Goal: Transaction & Acquisition: Download file/media

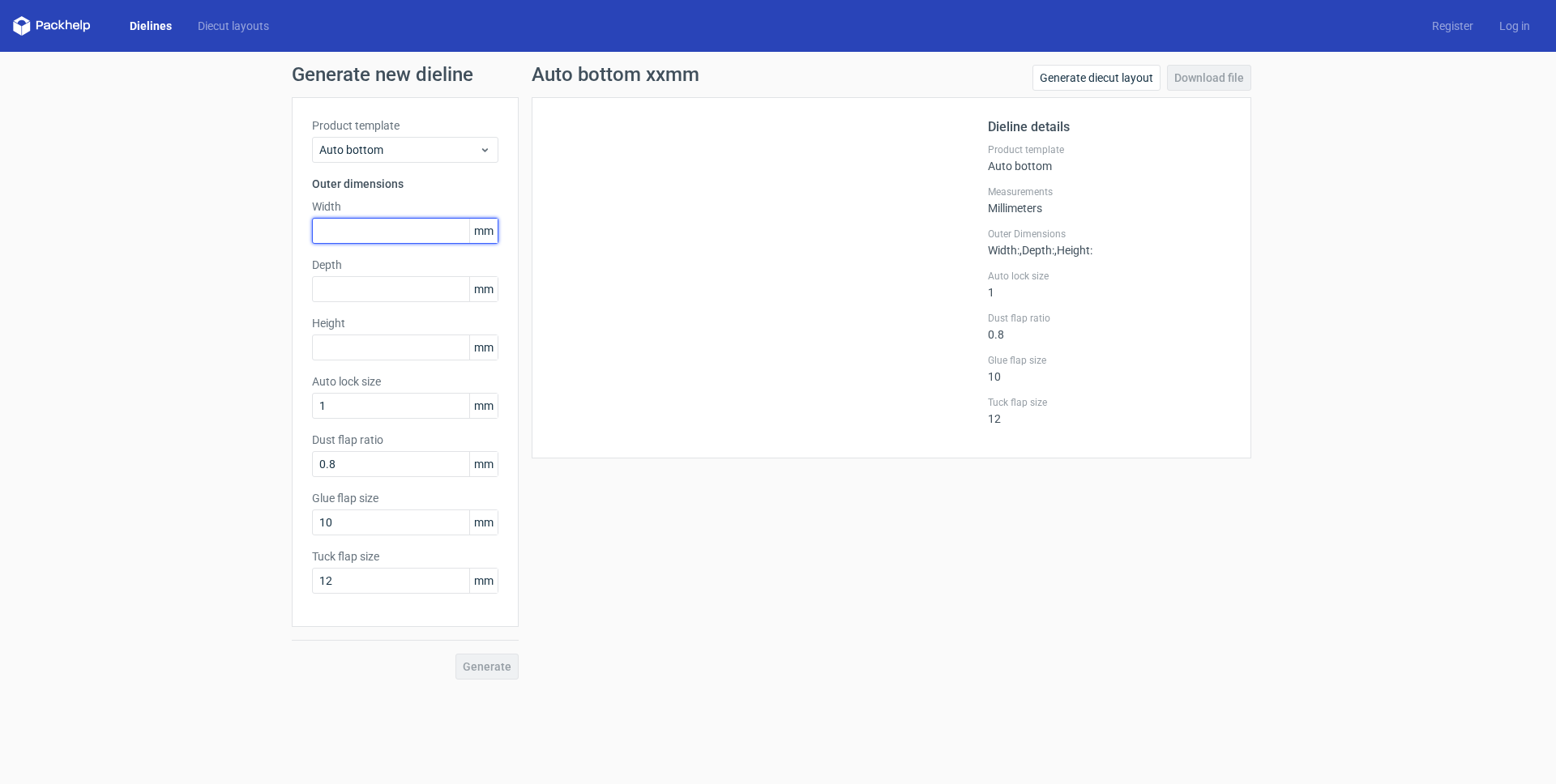
click at [326, 227] on input "text" at bounding box center [405, 231] width 186 height 26
type input "90"
click at [388, 155] on span "Auto bottom" at bounding box center [399, 149] width 159 height 16
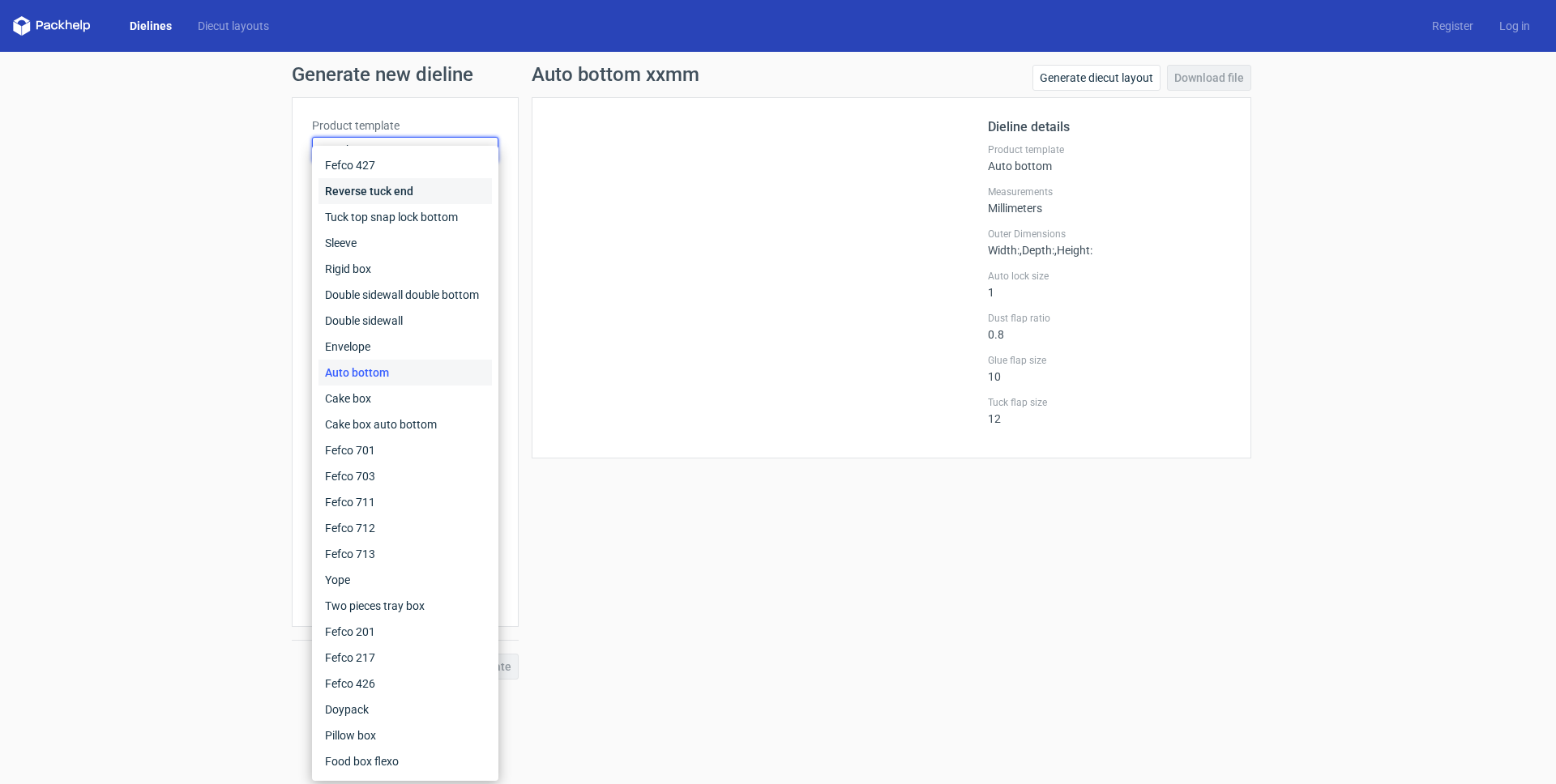
click at [382, 193] on div "Reverse tuck end" at bounding box center [406, 191] width 174 height 26
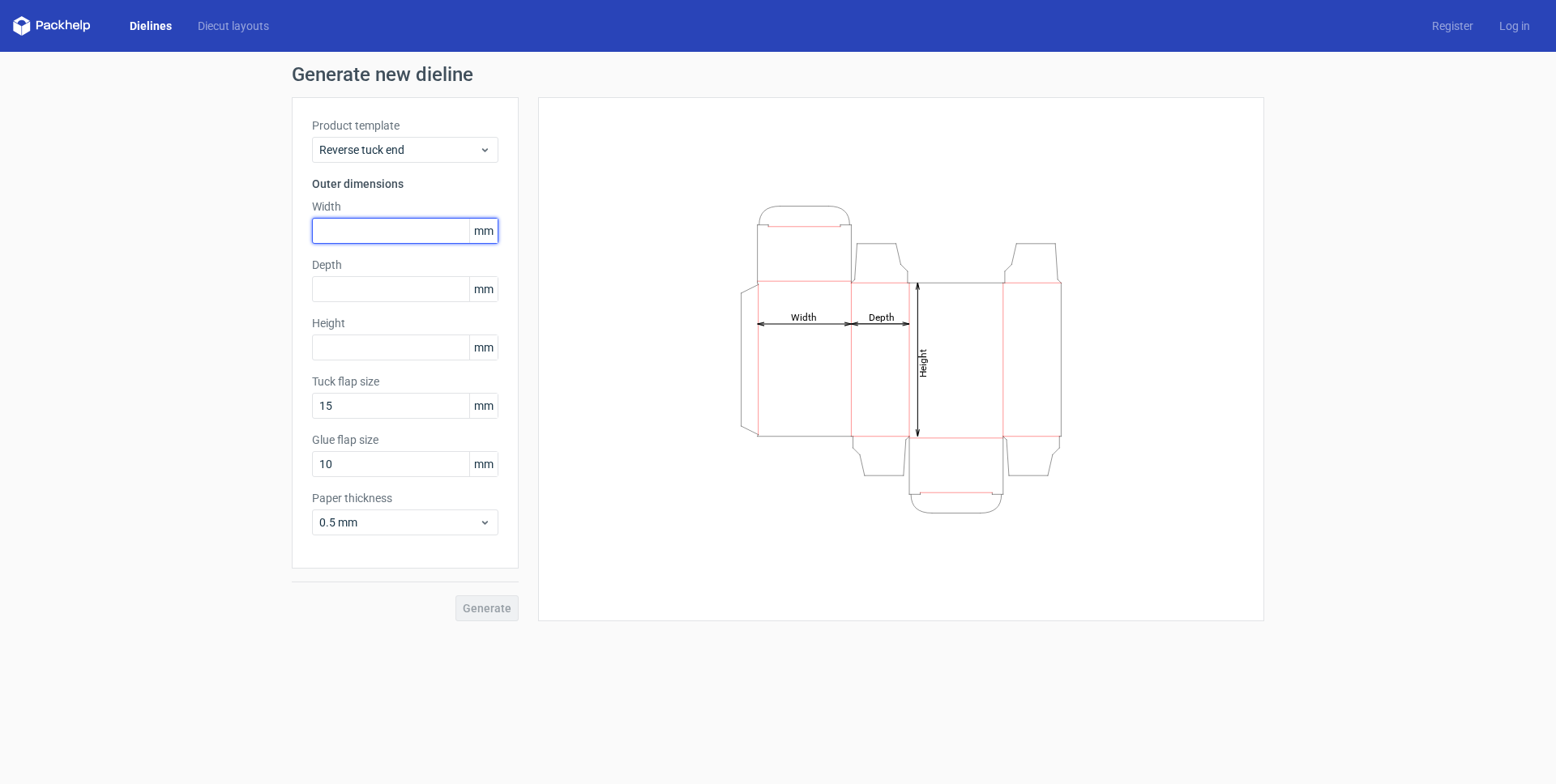
click at [353, 236] on input "text" at bounding box center [405, 231] width 186 height 26
type input "90"
type input "190"
click at [492, 614] on span "Generate" at bounding box center [487, 608] width 49 height 11
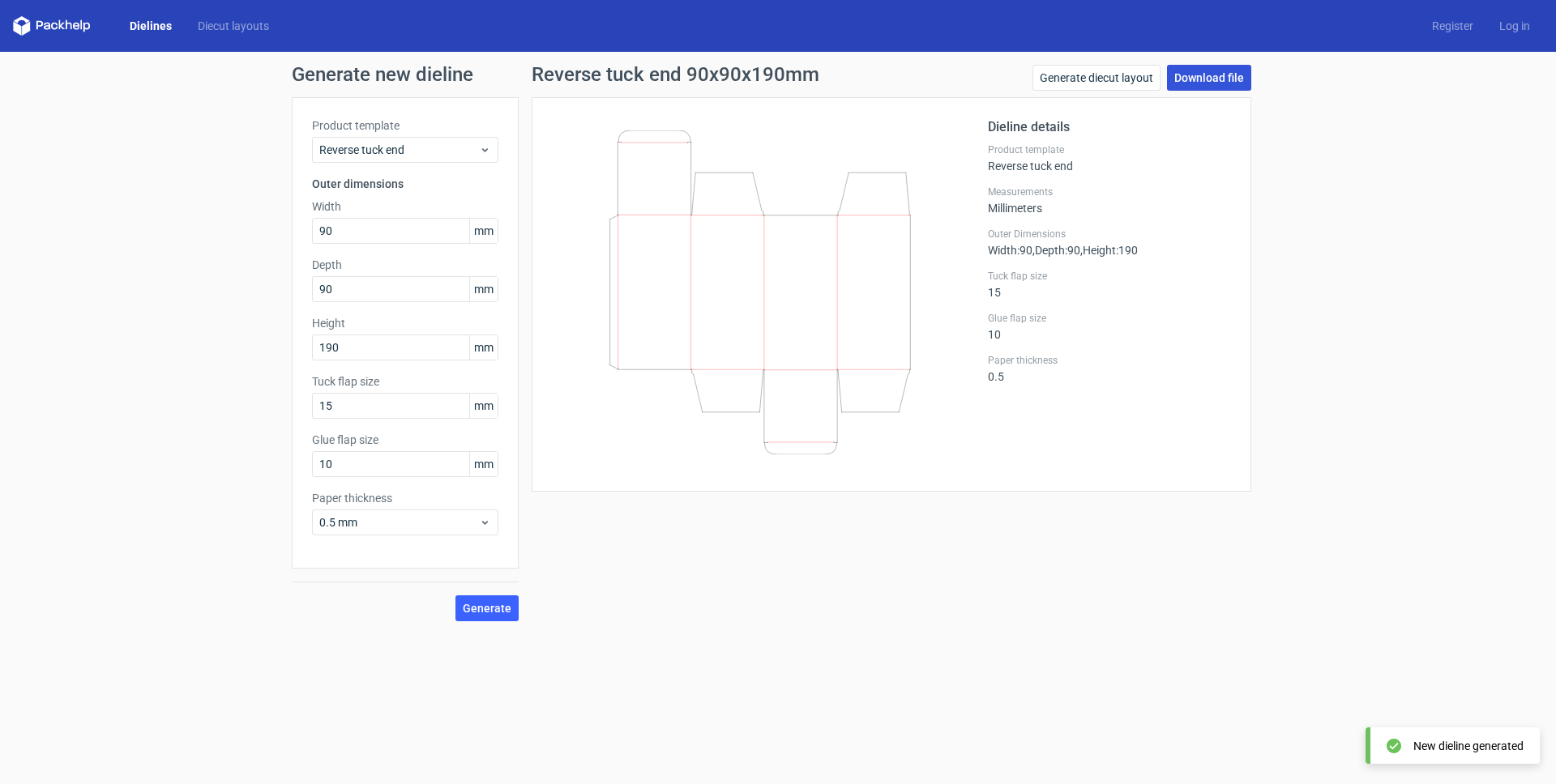
click at [1209, 81] on link "Download file" at bounding box center [1209, 78] width 84 height 26
